Goal: Task Accomplishment & Management: Manage account settings

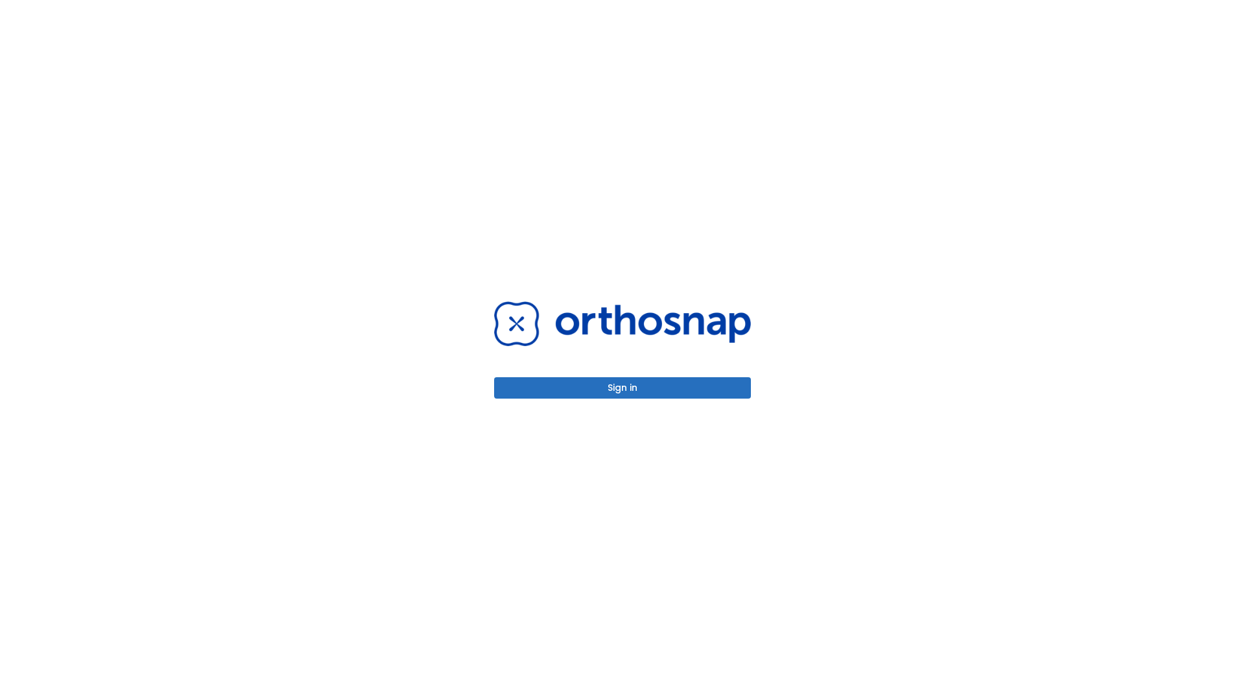
click at [623, 388] on button "Sign in" at bounding box center [622, 387] width 257 height 21
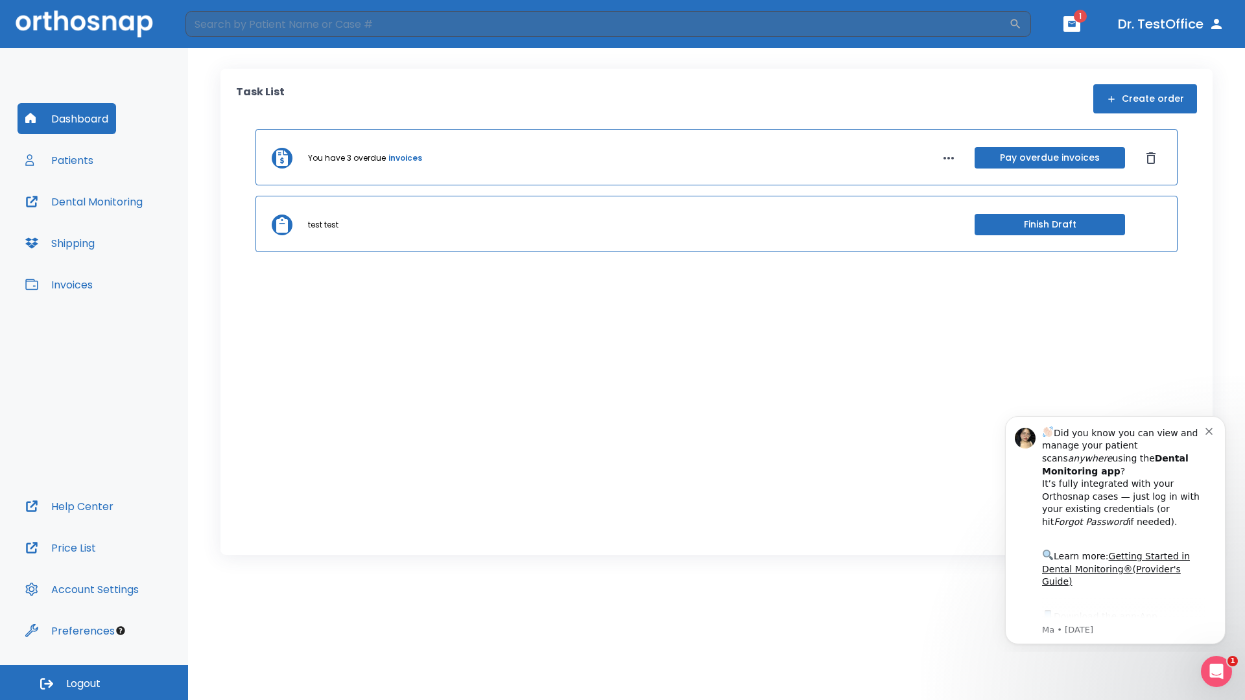
click at [94, 683] on span "Logout" at bounding box center [83, 684] width 34 height 14
